Goal: Check status: Check status

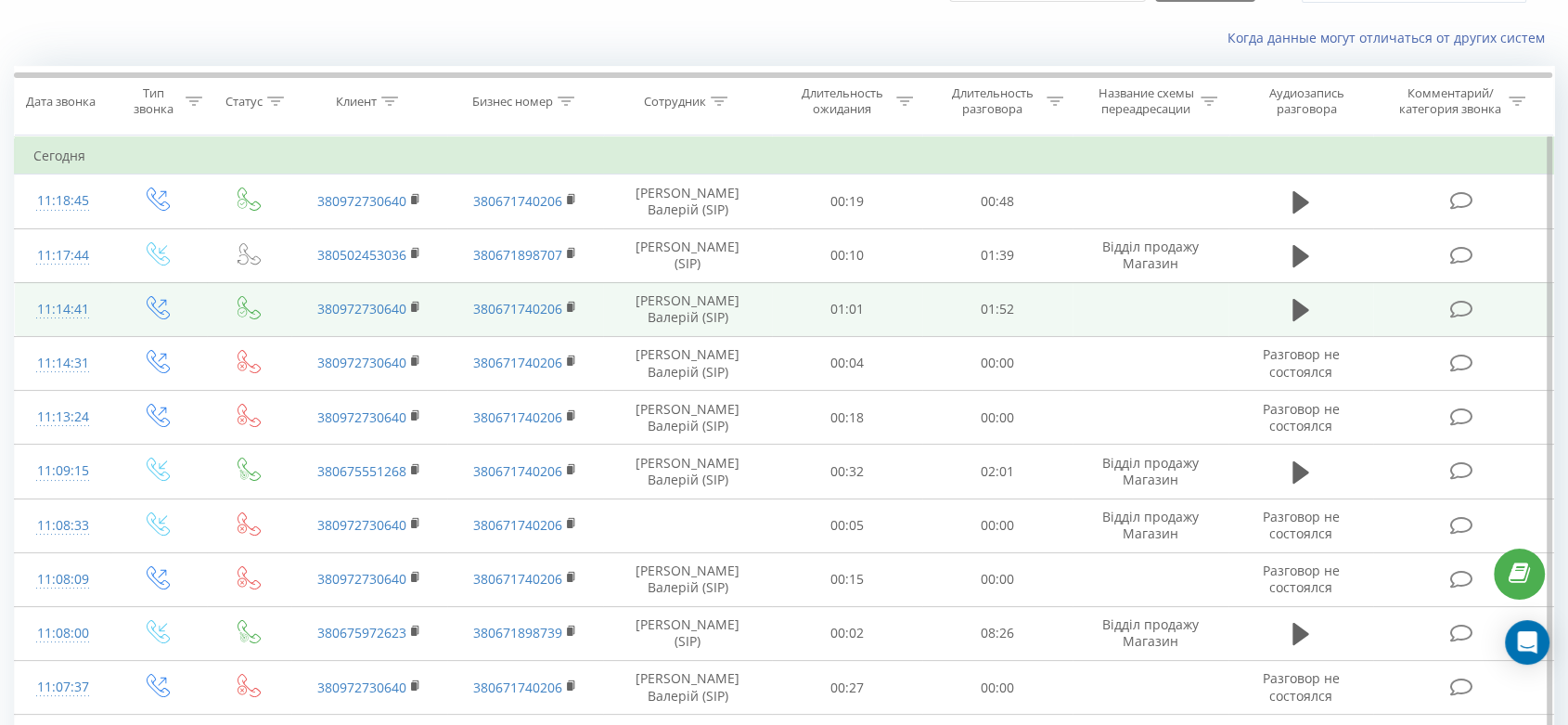
scroll to position [103, 0]
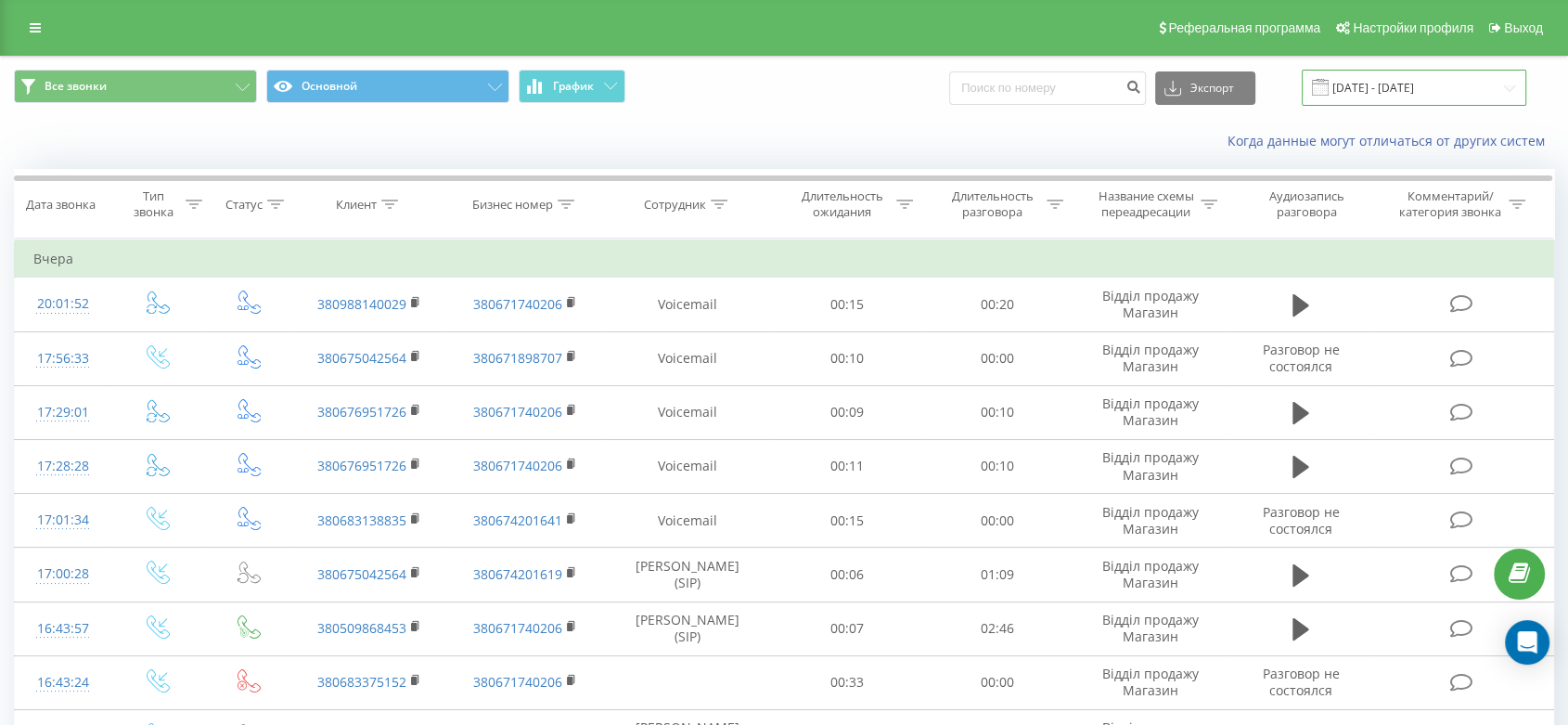
click at [1372, 81] on input "[DATE] - [DATE]" at bounding box center [1414, 87] width 225 height 36
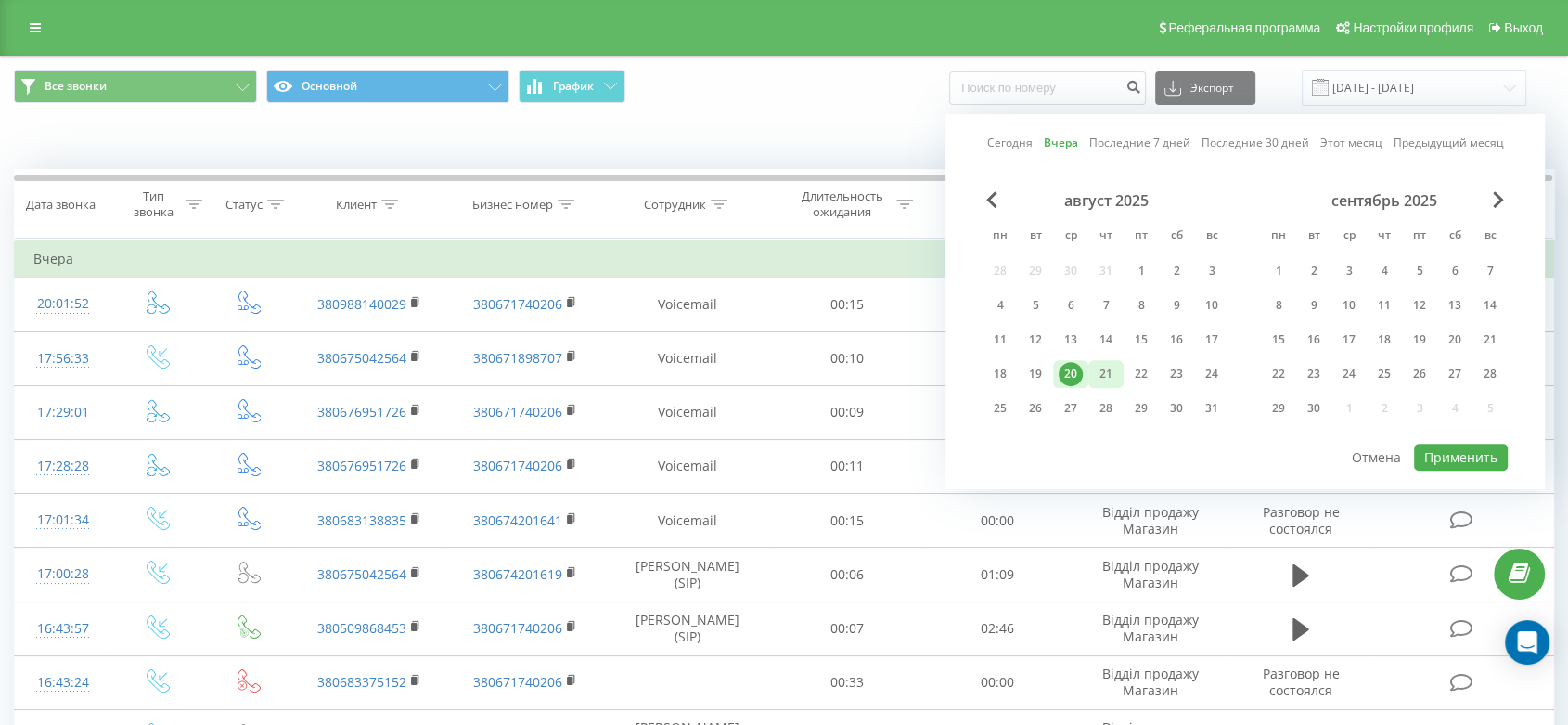
click at [1106, 368] on div "21" at bounding box center [1106, 374] width 24 height 24
click at [1450, 444] on button "Применить" at bounding box center [1461, 457] width 94 height 27
type input "21.08.2025 - 21.08.2025"
